Goal: Information Seeking & Learning: Learn about a topic

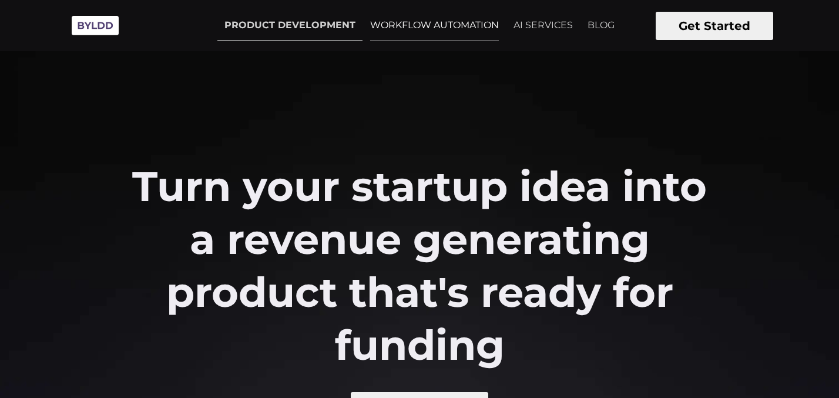
click at [436, 26] on link "WORKFLOW AUTOMATION" at bounding box center [434, 25] width 143 height 29
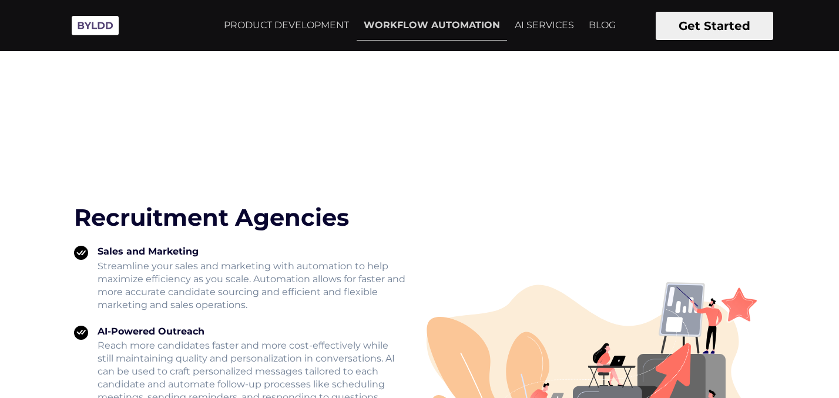
scroll to position [1465, 0]
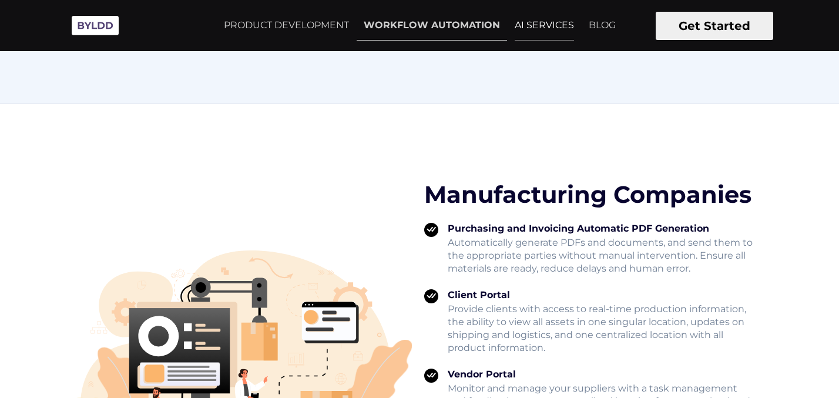
click at [545, 17] on link "AI SERVICES" at bounding box center [544, 25] width 73 height 29
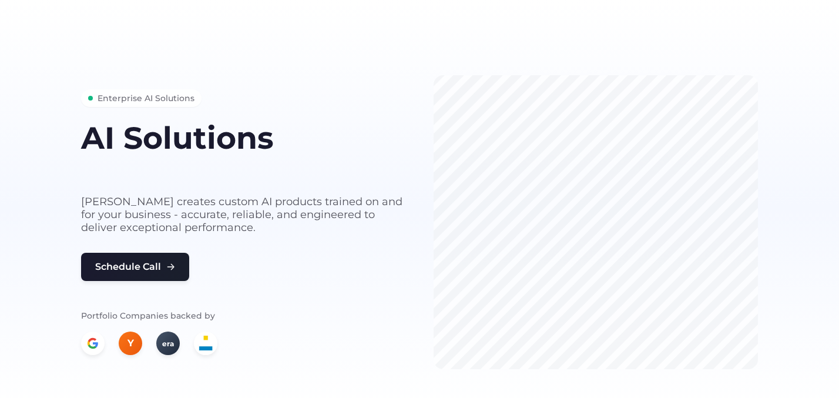
click at [329, 48] on section "Enterprise AI Solutions AI Solutions built for your business needs Byldd create…" at bounding box center [419, 208] width 839 height 416
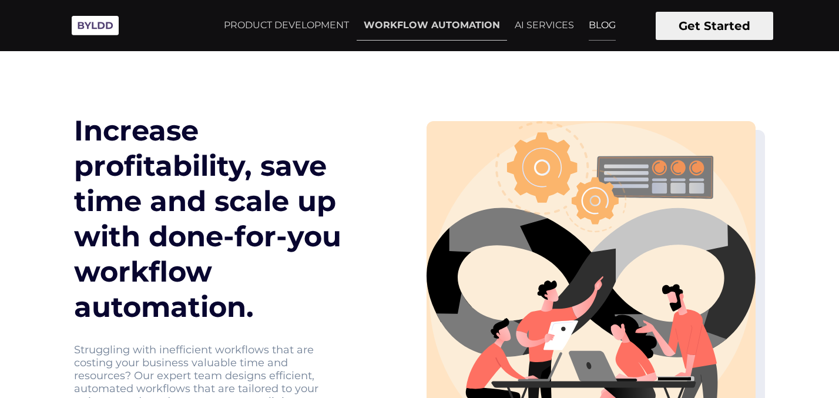
click at [589, 35] on link "BLOG" at bounding box center [602, 25] width 41 height 29
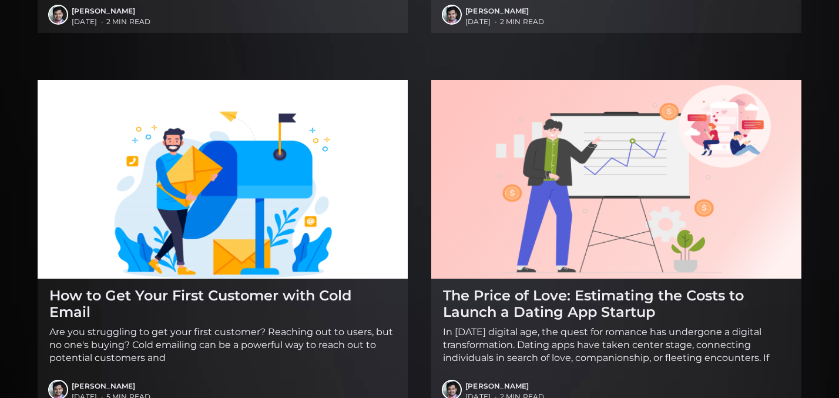
scroll to position [1737, 0]
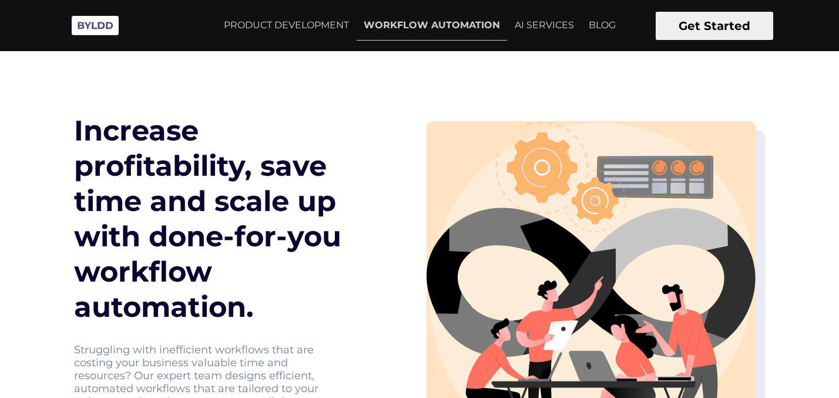
click at [118, 31] on img at bounding box center [95, 25] width 59 height 32
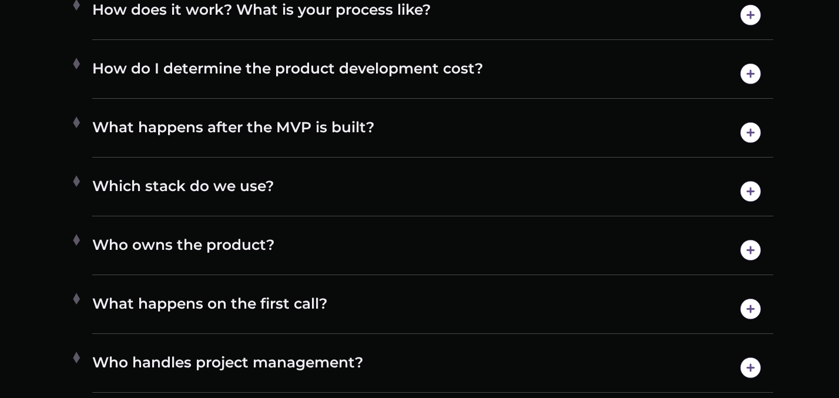
scroll to position [5981, 0]
click at [264, 209] on div "Which stack do we use? We have a diverse range of expertise when it comes to te…" at bounding box center [432, 190] width 681 height 49
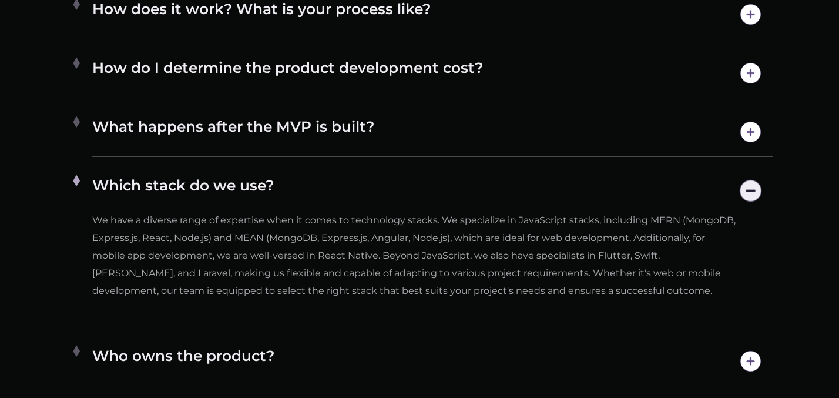
click at [264, 209] on div "Which stack do we use? We have a diverse range of expertise when it comes to te…" at bounding box center [432, 246] width 681 height 161
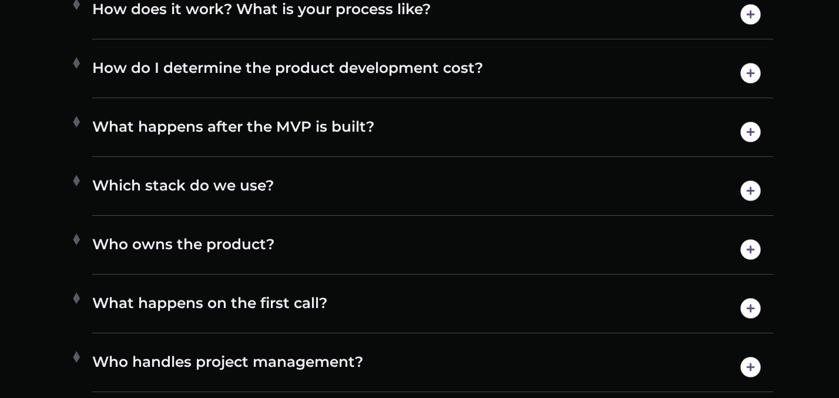
click at [322, 142] on h4 "What happens after the MVP is built?" at bounding box center [432, 132] width 681 height 30
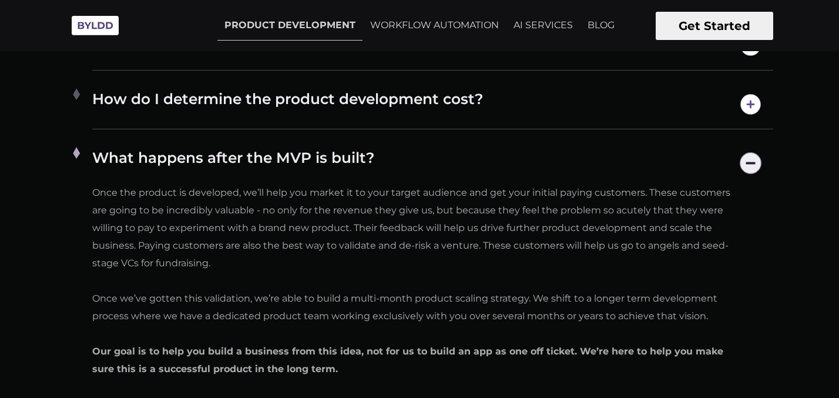
scroll to position [5926, 0]
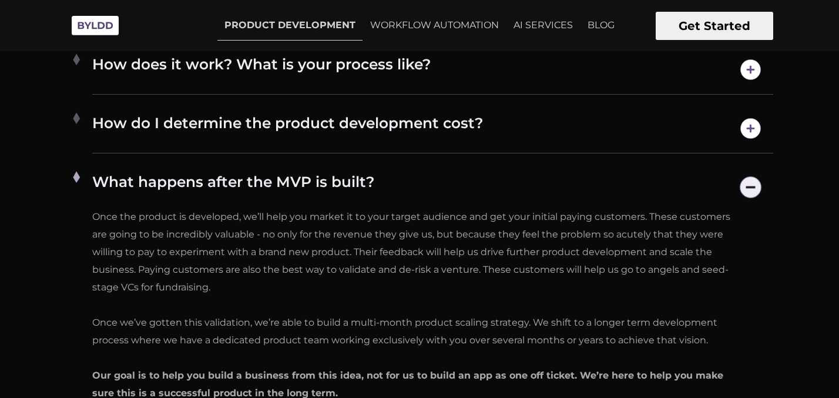
click at [342, 172] on h4 "What happens after the MVP is built?" at bounding box center [432, 187] width 681 height 30
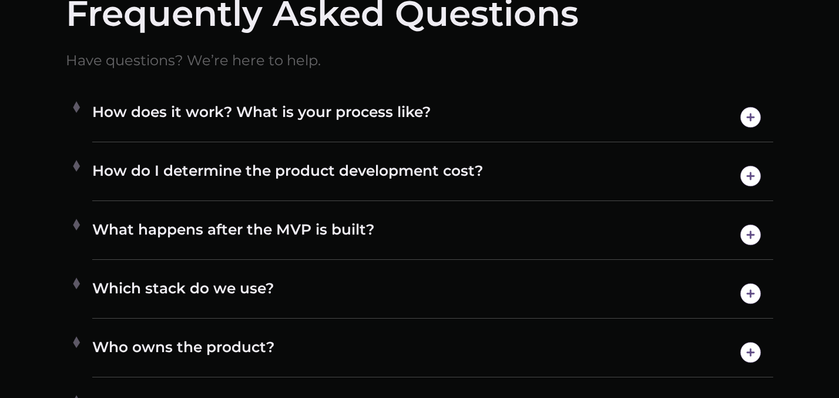
scroll to position [5890, 0]
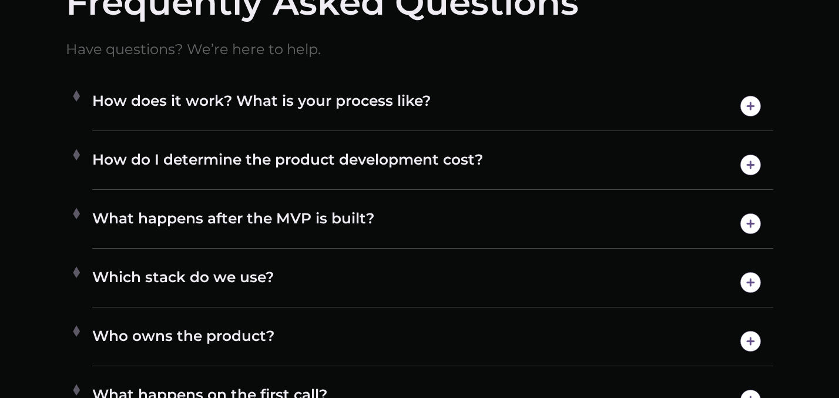
click at [366, 178] on h4 "How do I determine the product development cost?" at bounding box center [432, 165] width 681 height 30
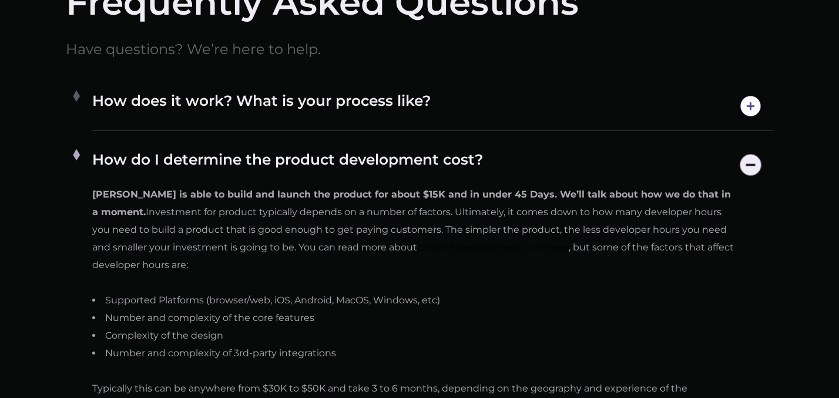
click at [366, 178] on h4 "How do I determine the product development cost?" at bounding box center [432, 165] width 681 height 30
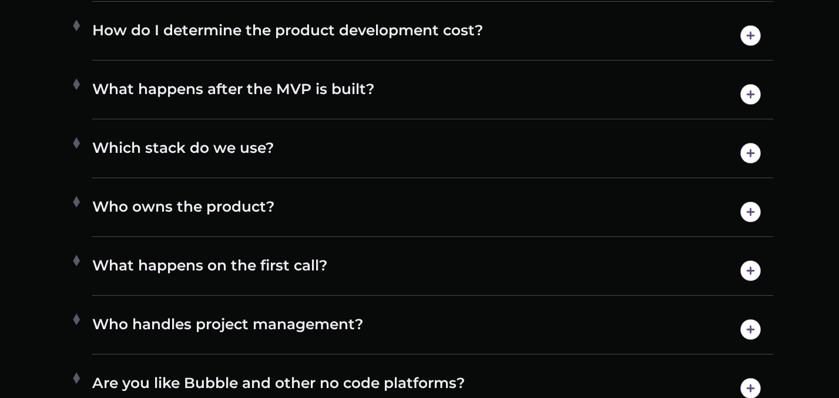
scroll to position [6121, 0]
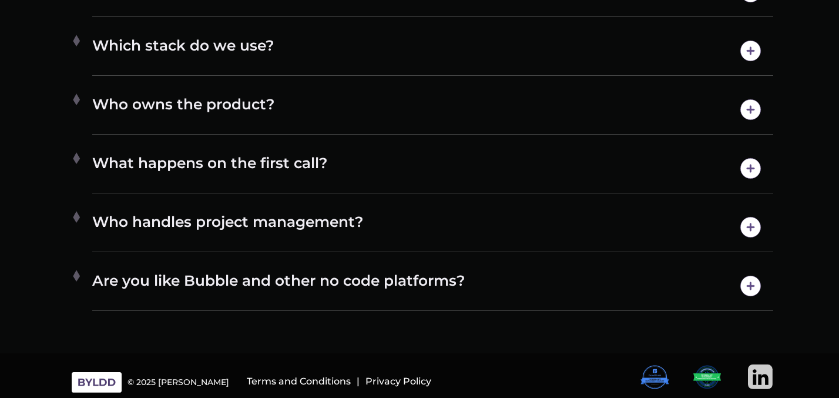
click at [383, 303] on div "Are you like Bubble and other no code platforms? We are not a platform and foun…" at bounding box center [432, 286] width 681 height 49
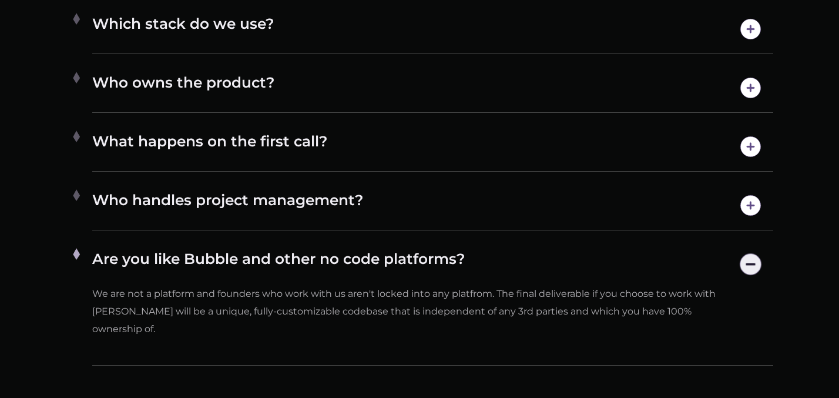
scroll to position [6144, 0]
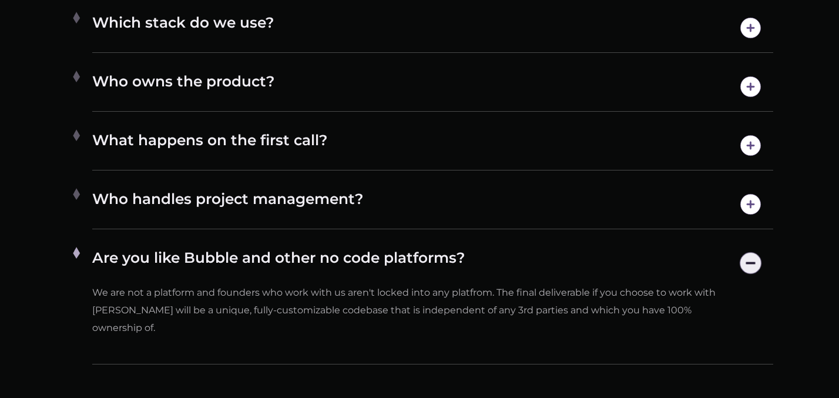
click at [324, 173] on ul "How does it work? What is your process like? We’ll start with a few deep dives …" at bounding box center [420, 96] width 708 height 547
